Goal: Use online tool/utility: Utilize a website feature to perform a specific function

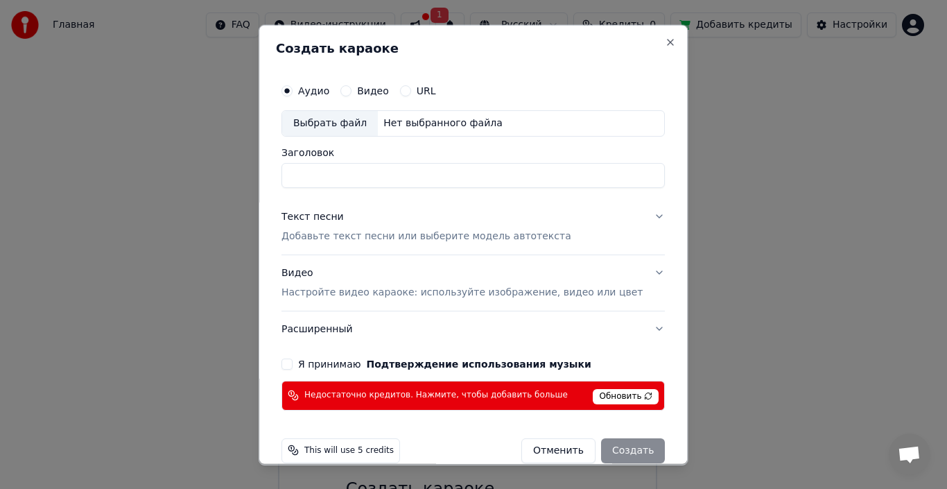
click at [351, 91] on button "Видео" at bounding box center [345, 90] width 11 height 11
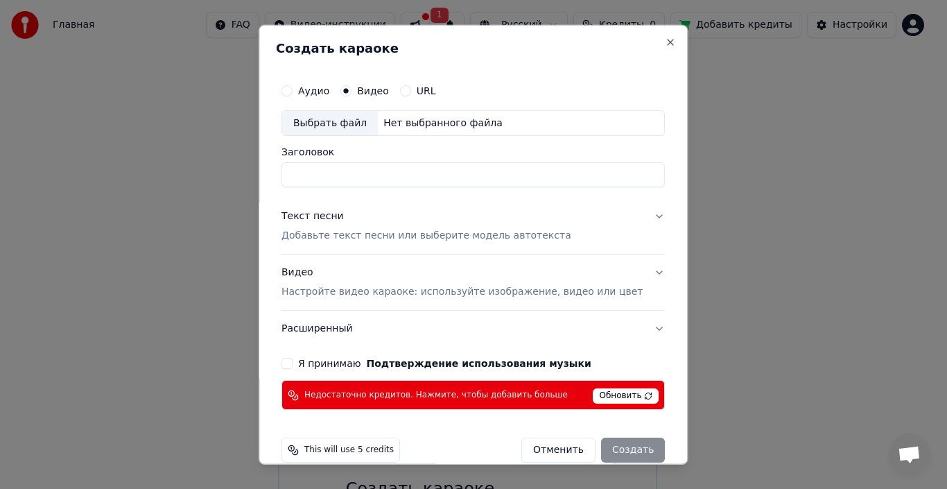
scroll to position [20, 0]
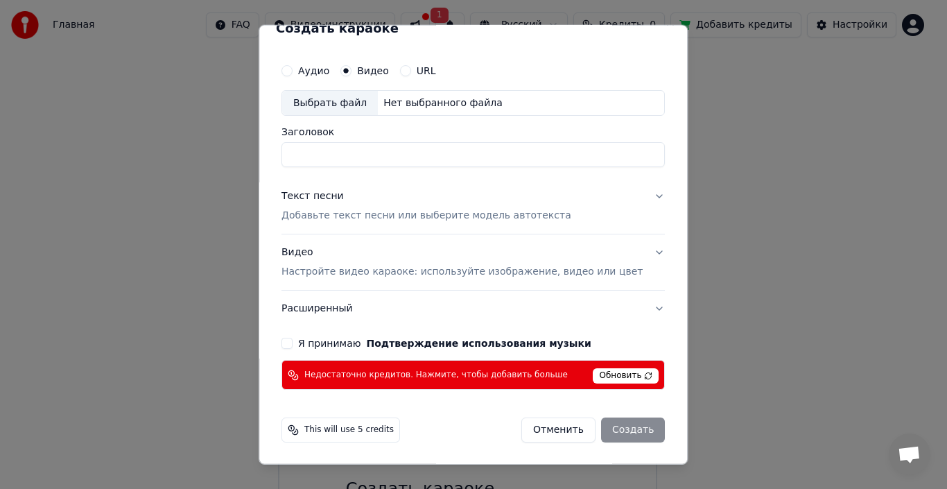
click at [501, 148] on input "Заголовок" at bounding box center [472, 154] width 383 height 25
type input "*"
type input "*****"
click at [606, 281] on button "Видео Настройте видео караоке: используйте изображение, видео или цвет" at bounding box center [472, 261] width 383 height 55
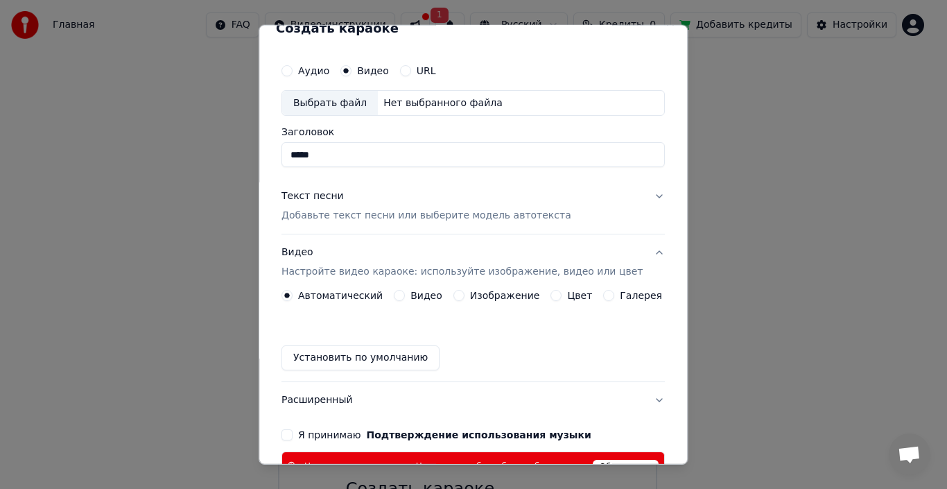
click at [507, 309] on div "Автоматический Видео Изображение Цвет Галерея Установить по умолчанию" at bounding box center [472, 330] width 383 height 80
click at [518, 289] on button "Видео Настройте видео караоке: используйте изображение, видео или цвет" at bounding box center [472, 261] width 383 height 55
click at [511, 299] on label "Изображение" at bounding box center [505, 295] width 70 height 10
click at [464, 299] on button "Изображение" at bounding box center [458, 295] width 11 height 11
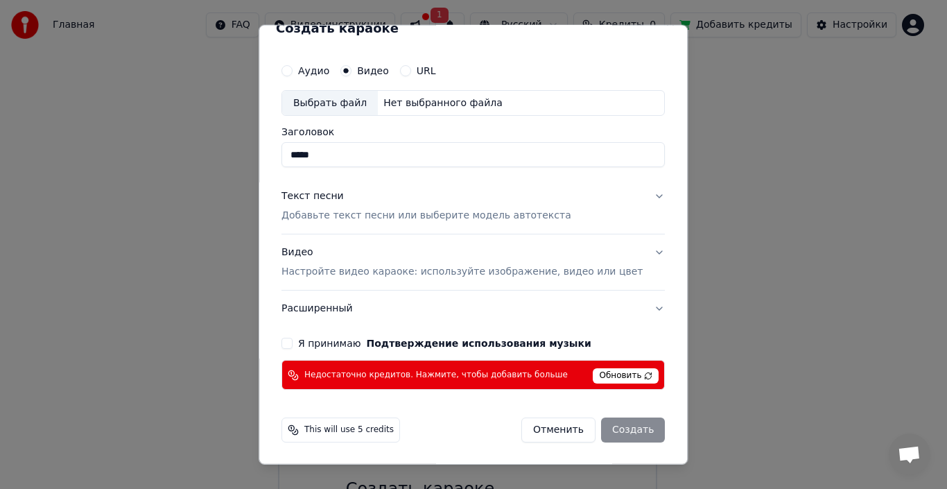
click at [543, 273] on p "Настройте видео караоке: используйте изображение, видео или цвет" at bounding box center [461, 272] width 361 height 14
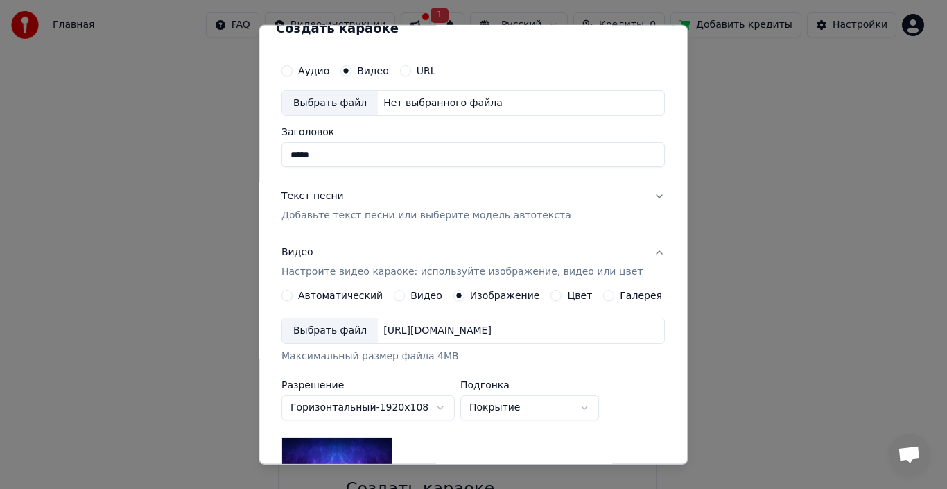
click at [574, 295] on label "Цвет" at bounding box center [580, 295] width 25 height 10
click at [562, 295] on button "Цвет" at bounding box center [556, 295] width 11 height 11
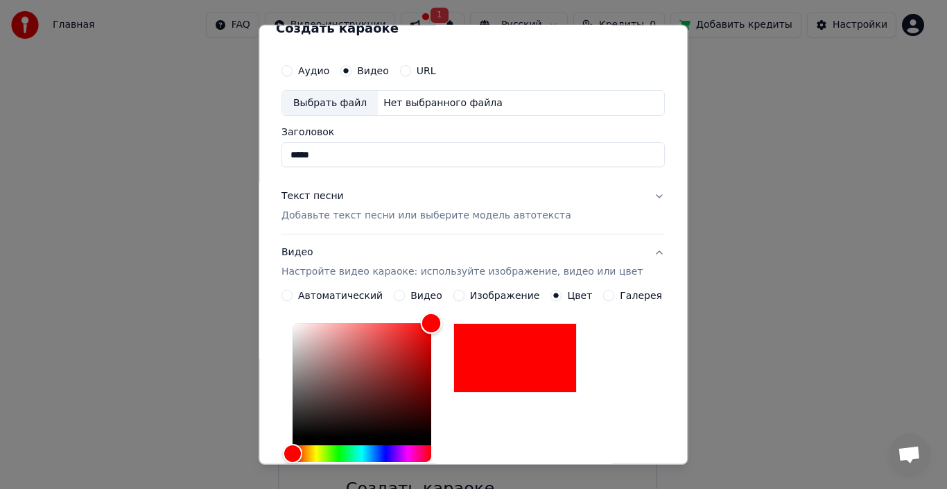
type input "*******"
drag, startPoint x: 443, startPoint y: 351, endPoint x: 452, endPoint y: 318, distance: 34.6
click at [452, 318] on div "*******" at bounding box center [372, 410] width 161 height 186
click at [498, 298] on label "Изображение" at bounding box center [505, 295] width 70 height 10
click at [464, 298] on button "Изображение" at bounding box center [458, 295] width 11 height 11
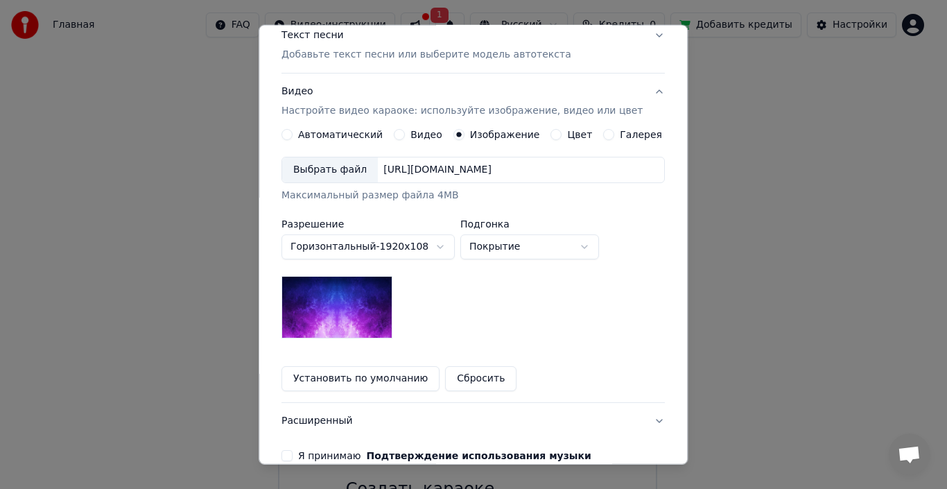
scroll to position [159, 0]
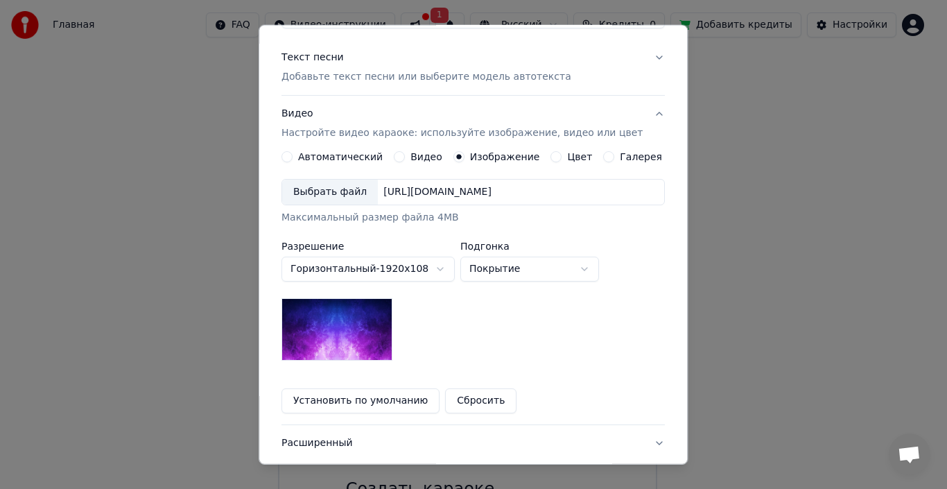
click at [462, 191] on div "[URL][DOMAIN_NAME]" at bounding box center [437, 192] width 119 height 14
click at [352, 328] on img at bounding box center [336, 329] width 111 height 62
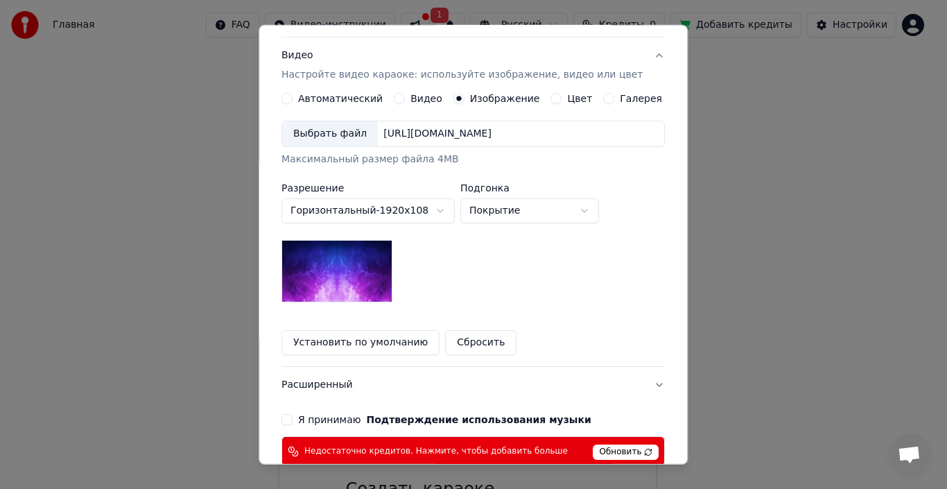
scroll to position [293, 0]
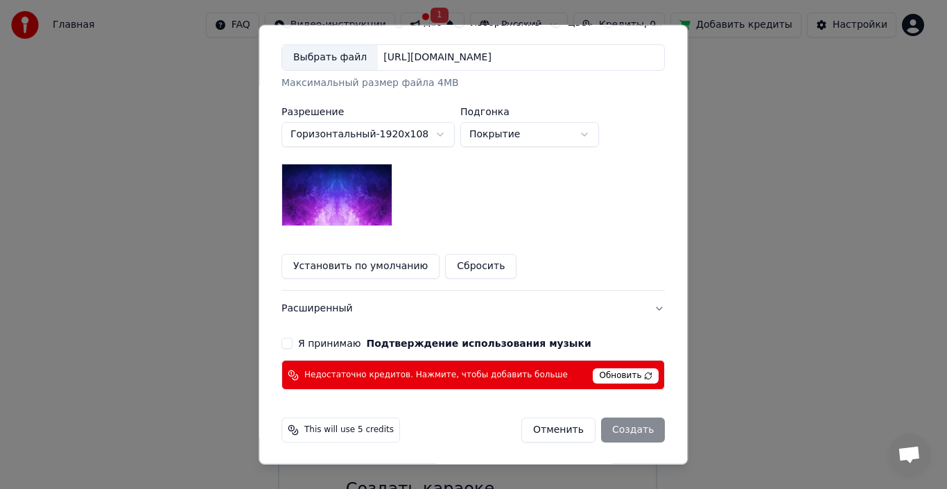
click at [372, 205] on img at bounding box center [336, 195] width 111 height 62
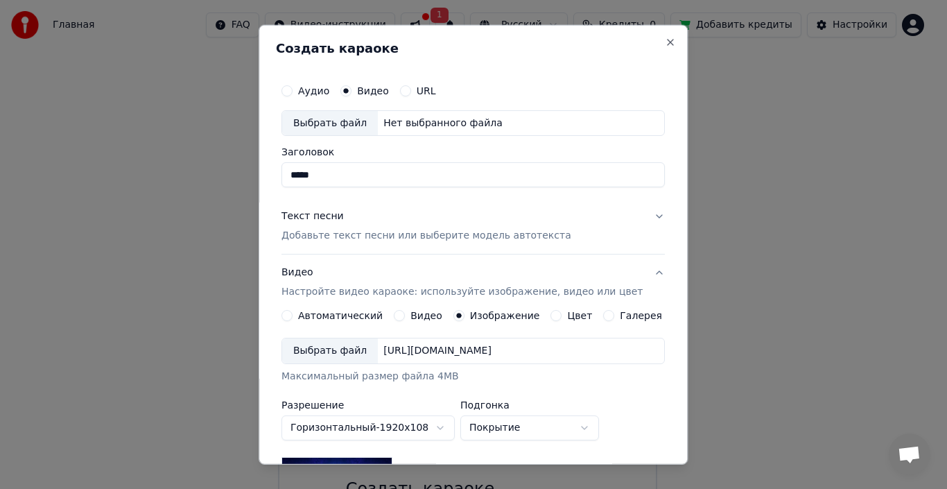
scroll to position [139, 0]
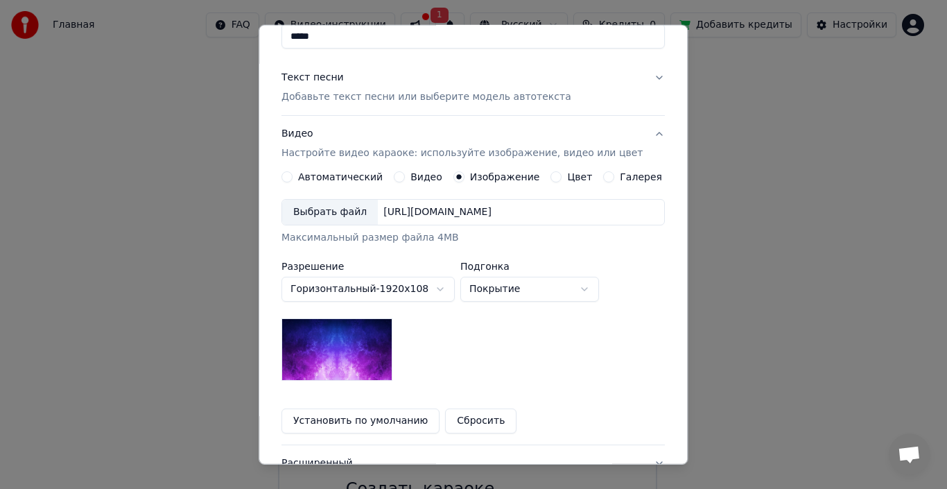
click at [431, 213] on div "[URL][DOMAIN_NAME]" at bounding box center [437, 212] width 119 height 14
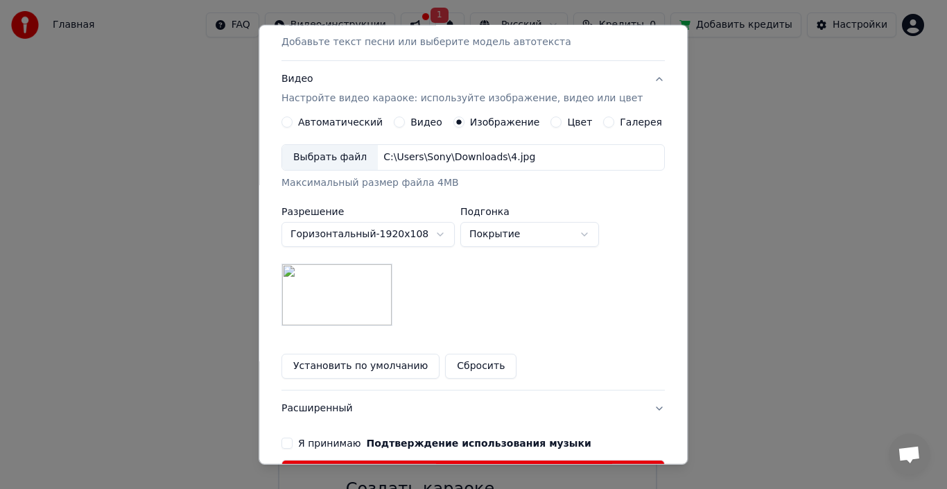
scroll to position [277, 0]
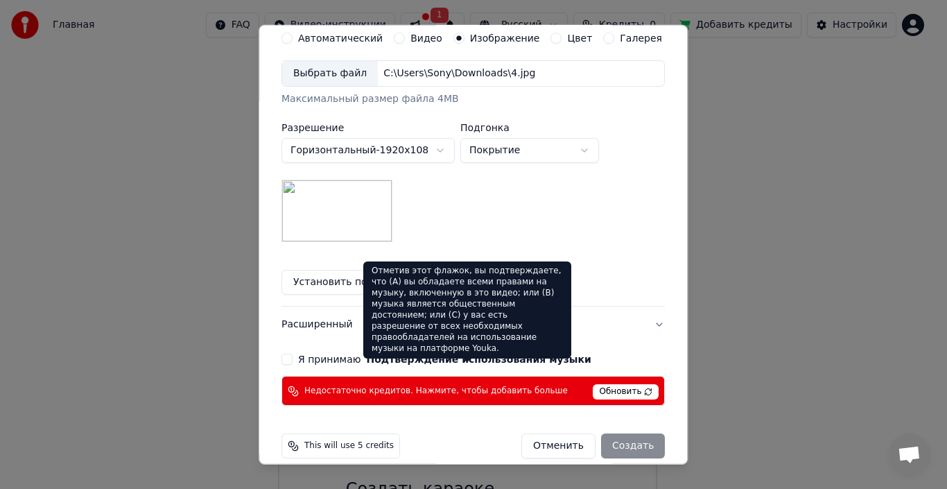
click at [532, 359] on button "Подтверждение использования музыки" at bounding box center [479, 359] width 225 height 10
click at [648, 399] on span "Обновить" at bounding box center [626, 391] width 66 height 15
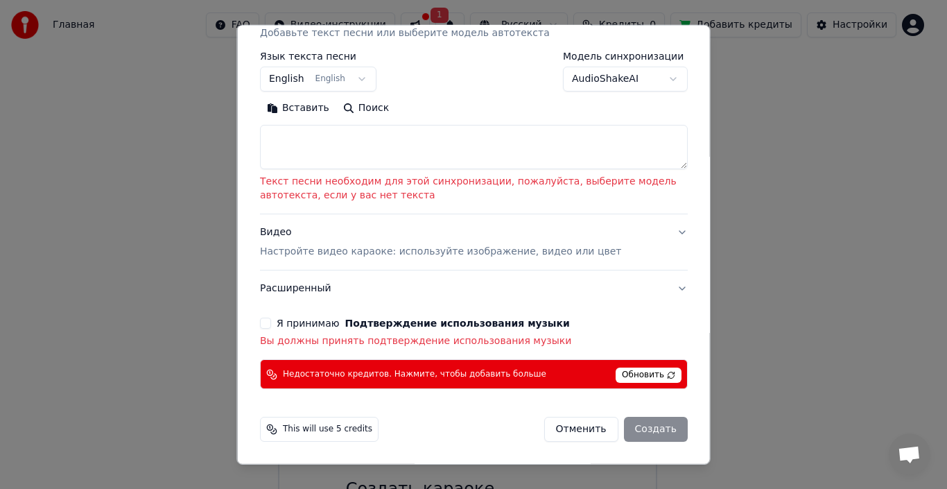
scroll to position [221, 0]
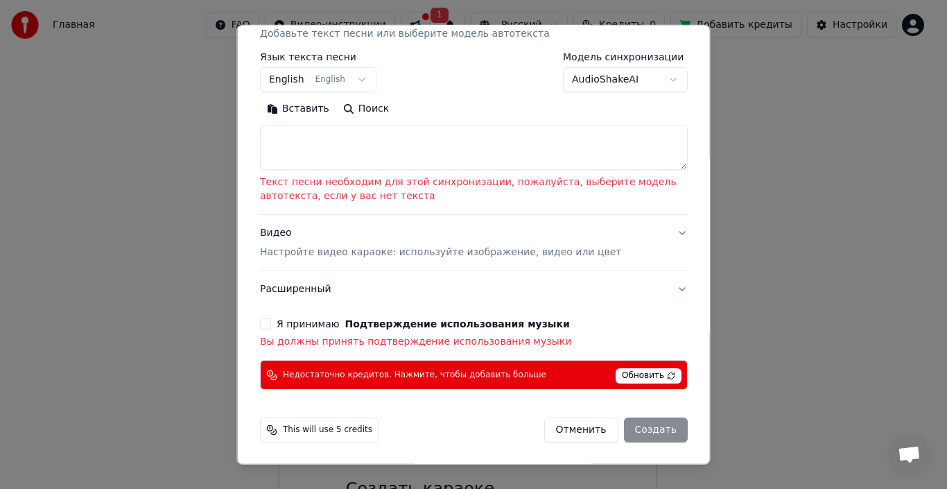
click at [396, 138] on textarea at bounding box center [474, 147] width 428 height 44
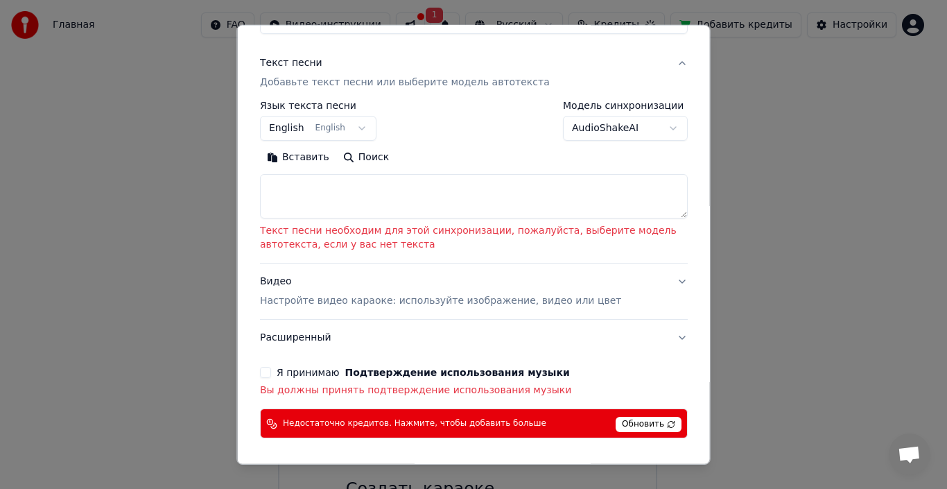
scroll to position [82, 0]
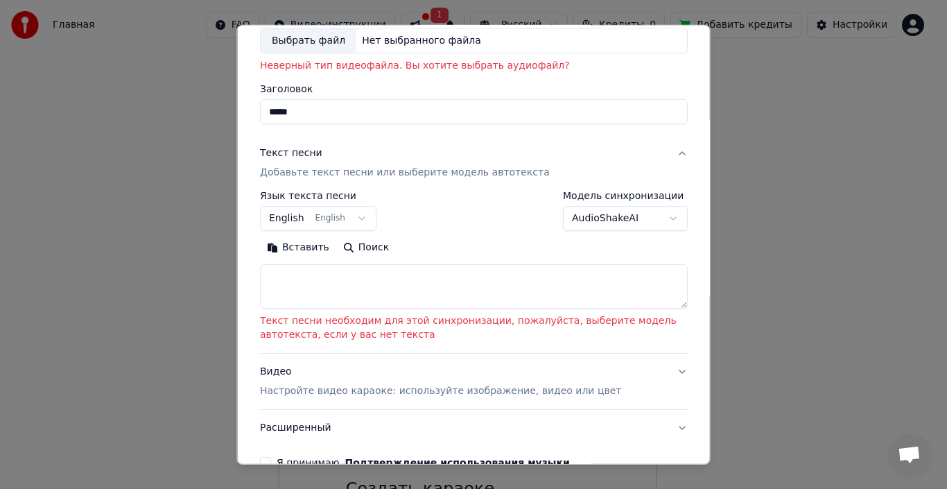
click at [425, 159] on div "Текст песни Добавьте текст песни или выберите модель автотекста" at bounding box center [405, 162] width 290 height 33
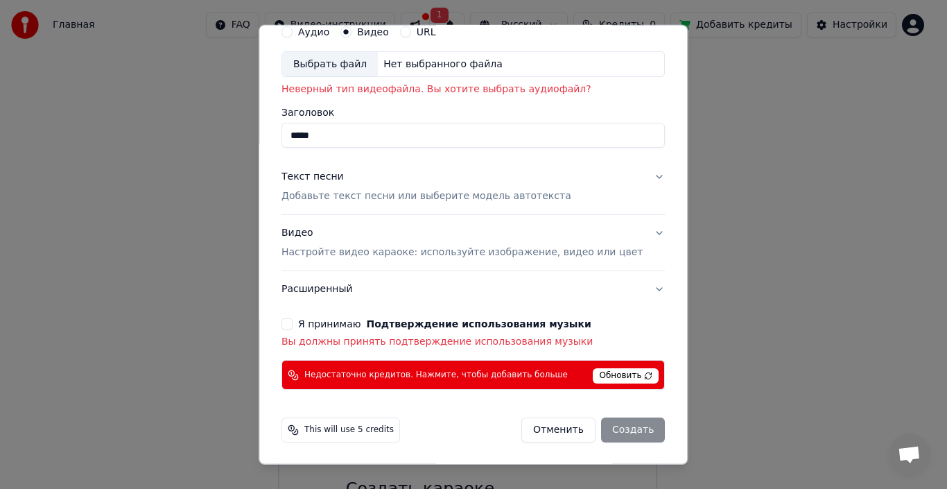
click at [423, 212] on button "Текст песни Добавьте текст песни или выберите модель автотекста" at bounding box center [472, 186] width 383 height 55
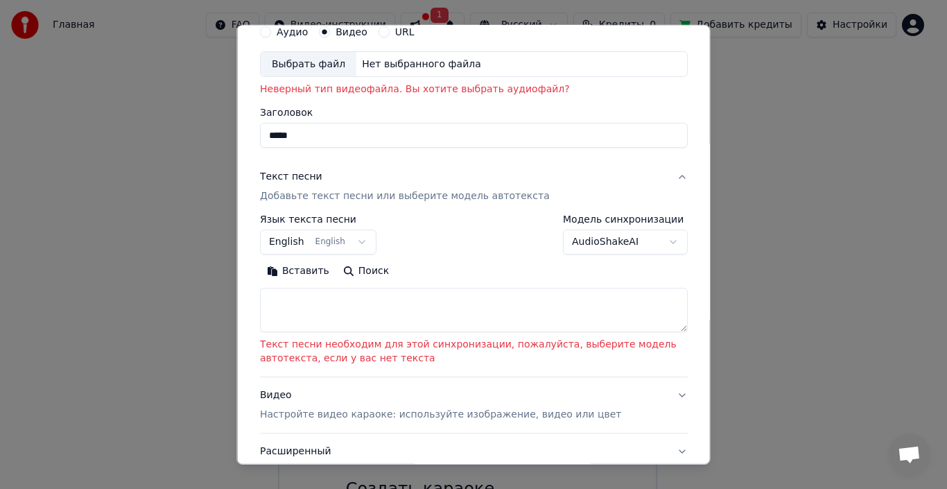
scroll to position [82, 0]
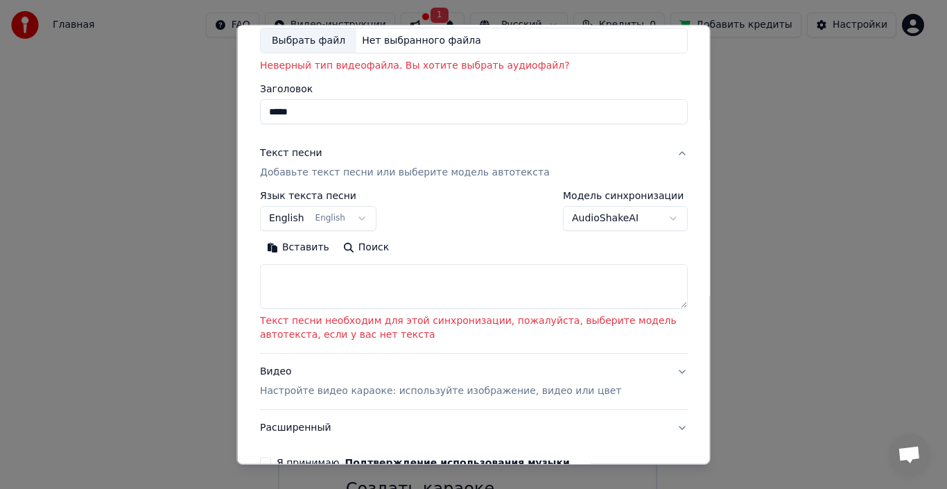
click at [378, 285] on textarea at bounding box center [474, 286] width 428 height 44
click at [288, 254] on button "Вставить" at bounding box center [298, 247] width 76 height 22
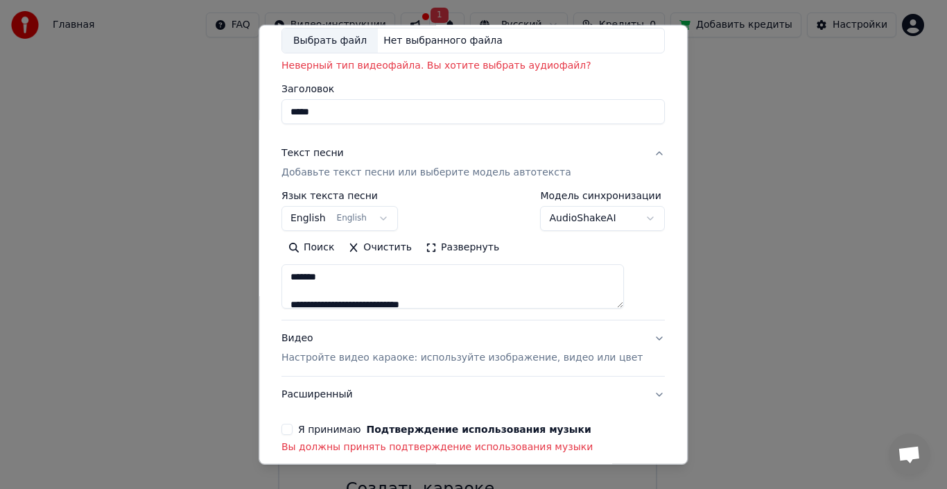
click at [300, 245] on button "Поиск" at bounding box center [311, 247] width 60 height 22
type textarea "**********"
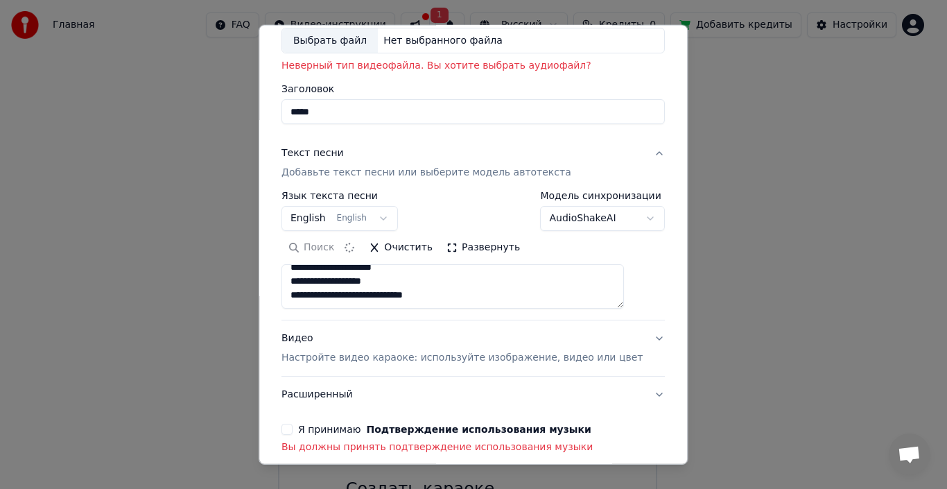
scroll to position [188, 0]
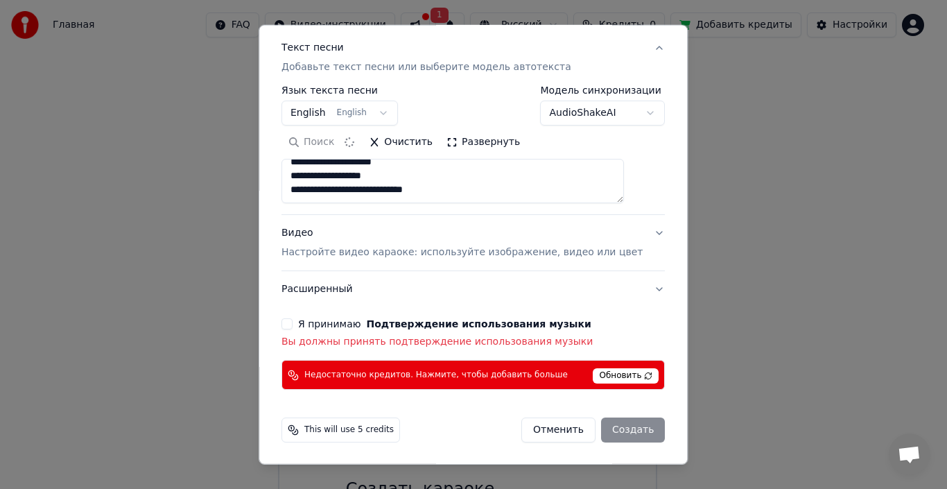
click at [619, 426] on div "Отменить Создать" at bounding box center [592, 429] width 143 height 25
click at [616, 381] on span "Обновить" at bounding box center [626, 375] width 66 height 15
